Goal: Obtain resource: Download file/media

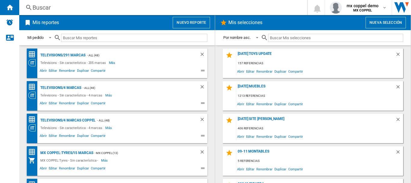
click at [197, 26] on button "Nuevo reporte" at bounding box center [191, 22] width 37 height 11
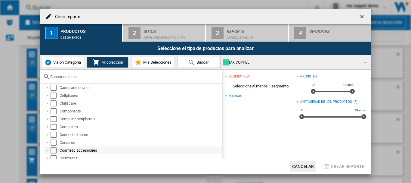
scroll to position [40, 0]
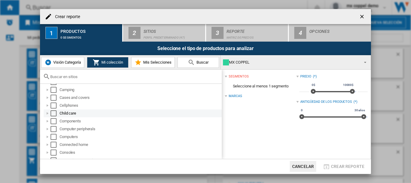
click at [51, 114] on div "Select" at bounding box center [54, 113] width 6 height 6
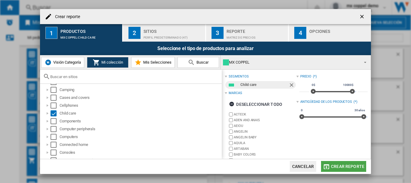
click at [333, 168] on span "Crear reporte" at bounding box center [347, 166] width 33 height 5
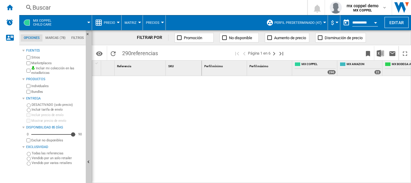
click at [291, 25] on button "Perfil predeterminado (47)" at bounding box center [299, 22] width 50 height 15
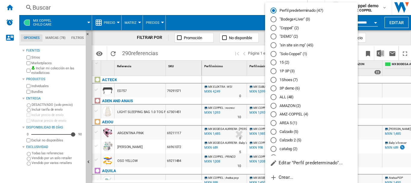
click at [297, 53] on md-radio-button ""Solo Coppel" (1)" at bounding box center [312, 54] width 82 height 6
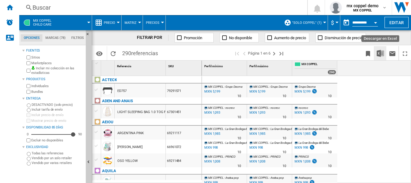
click at [380, 53] on img "Descargar en Excel" at bounding box center [380, 53] width 7 height 7
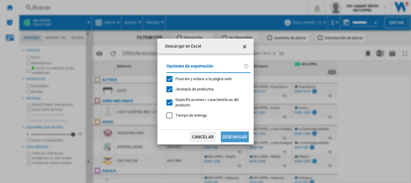
click at [229, 134] on button "Descargar" at bounding box center [235, 136] width 28 height 11
